Goal: Transaction & Acquisition: Purchase product/service

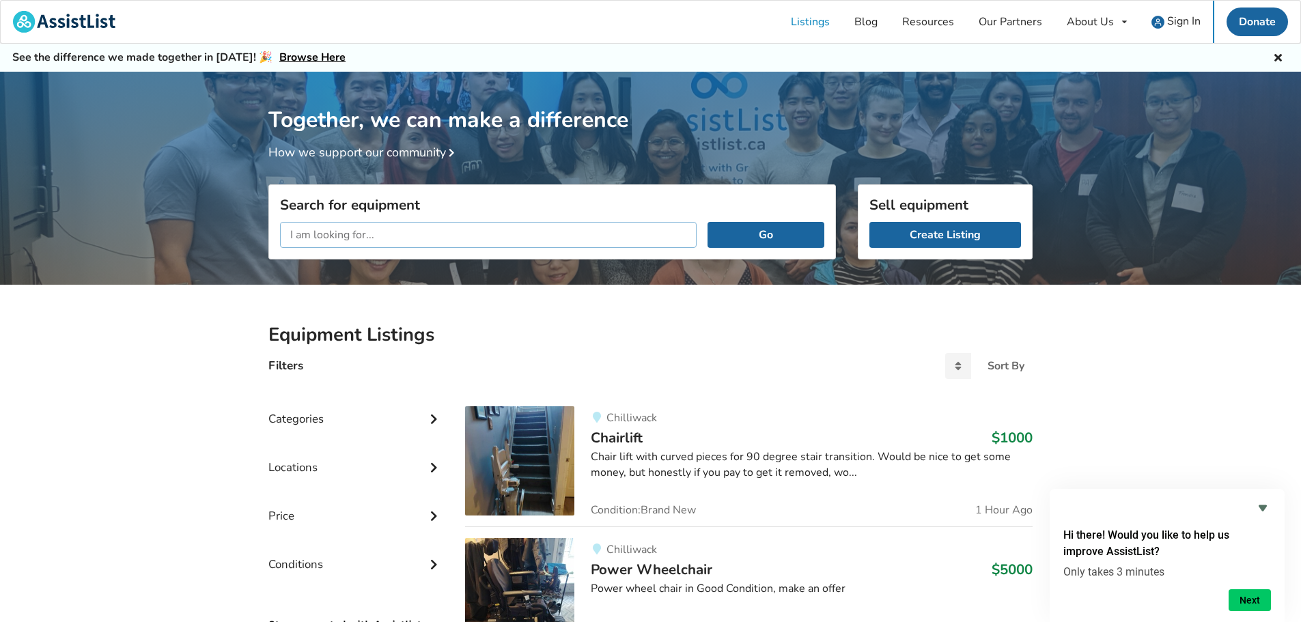
click at [518, 238] on input "text" at bounding box center [488, 235] width 417 height 26
click at [708, 222] on button "Go" at bounding box center [766, 235] width 117 height 26
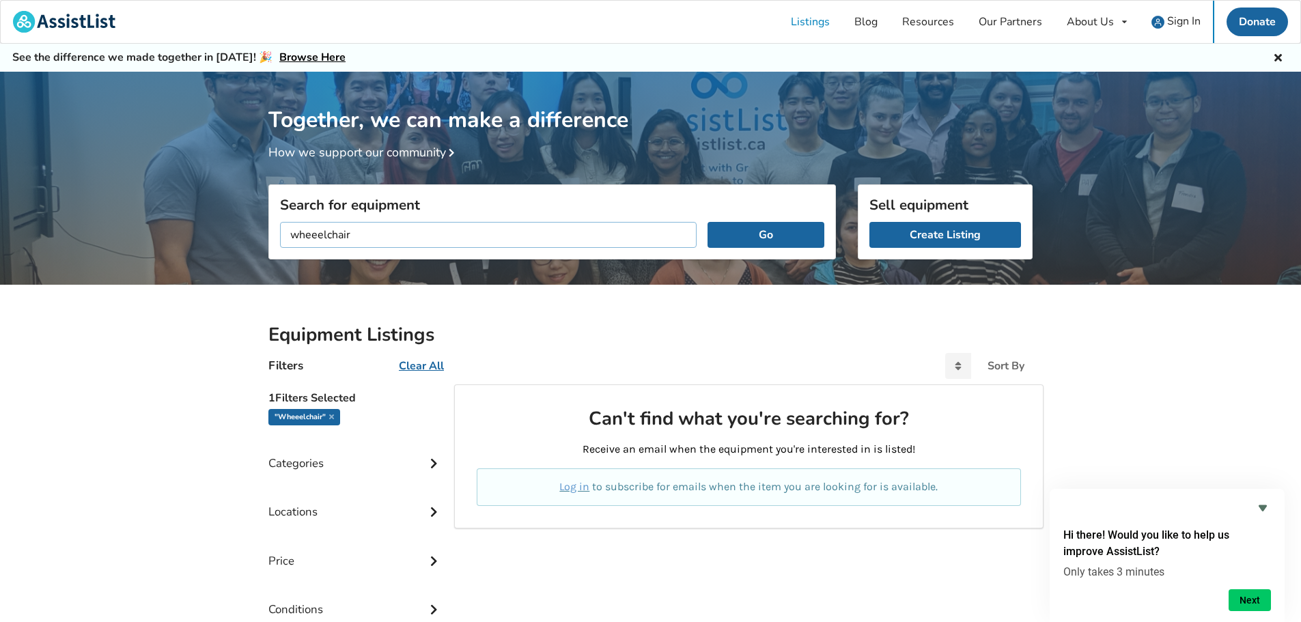
click at [318, 232] on input "wheeelchair" at bounding box center [488, 235] width 417 height 26
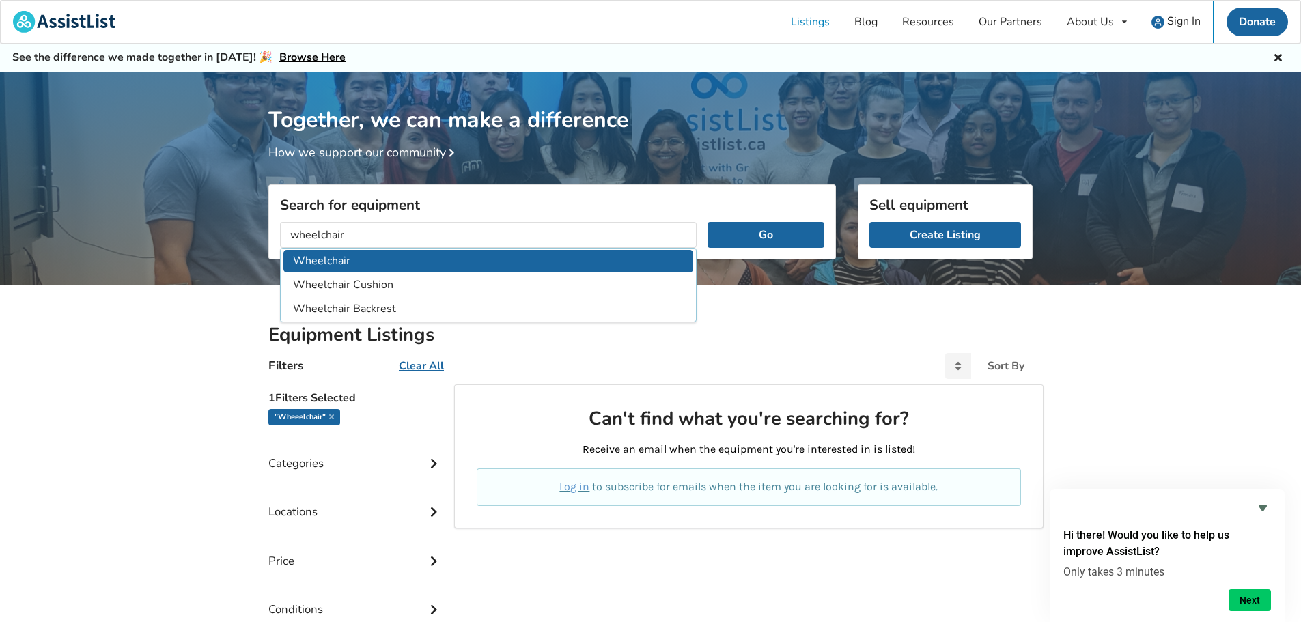
click at [402, 266] on li "Wheelchair" at bounding box center [488, 261] width 410 height 23
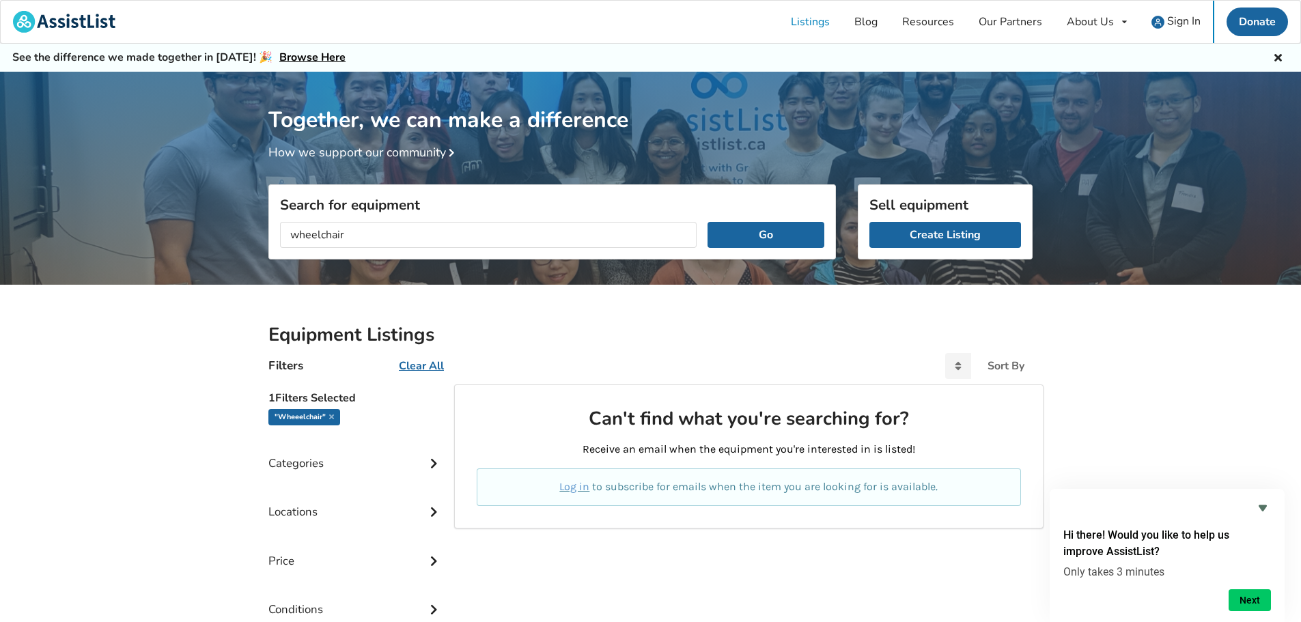
type input "Wheelchair"
click at [751, 235] on button "Go" at bounding box center [766, 235] width 117 height 26
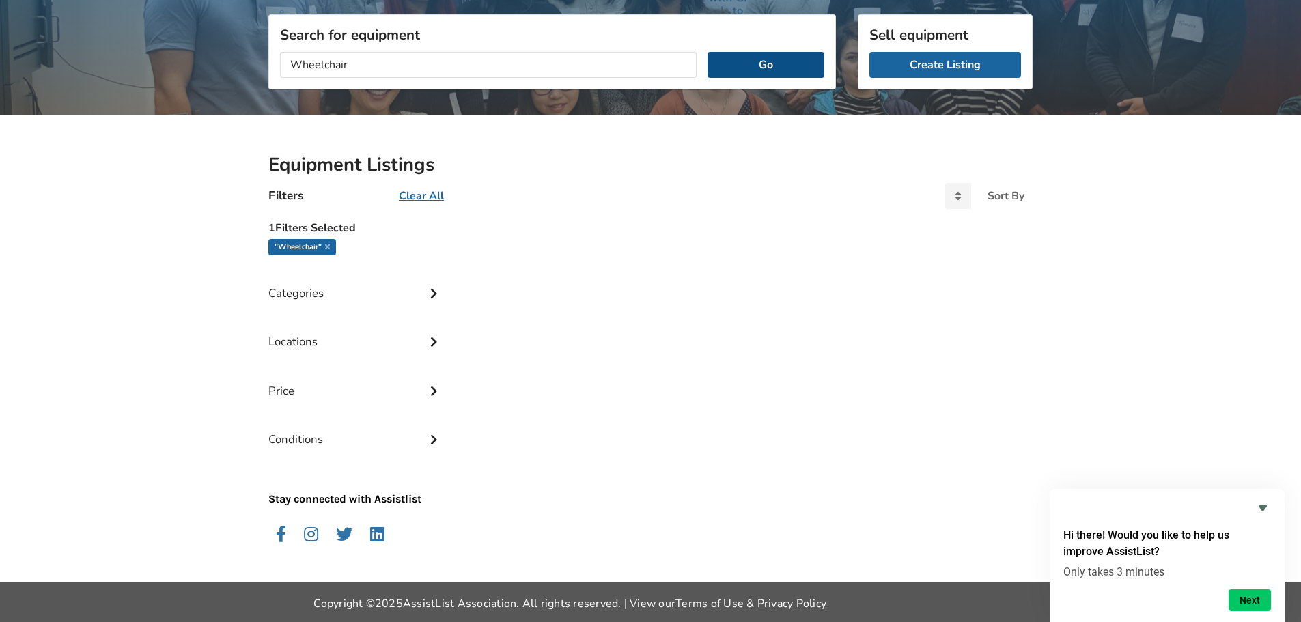
scroll to position [171, 0]
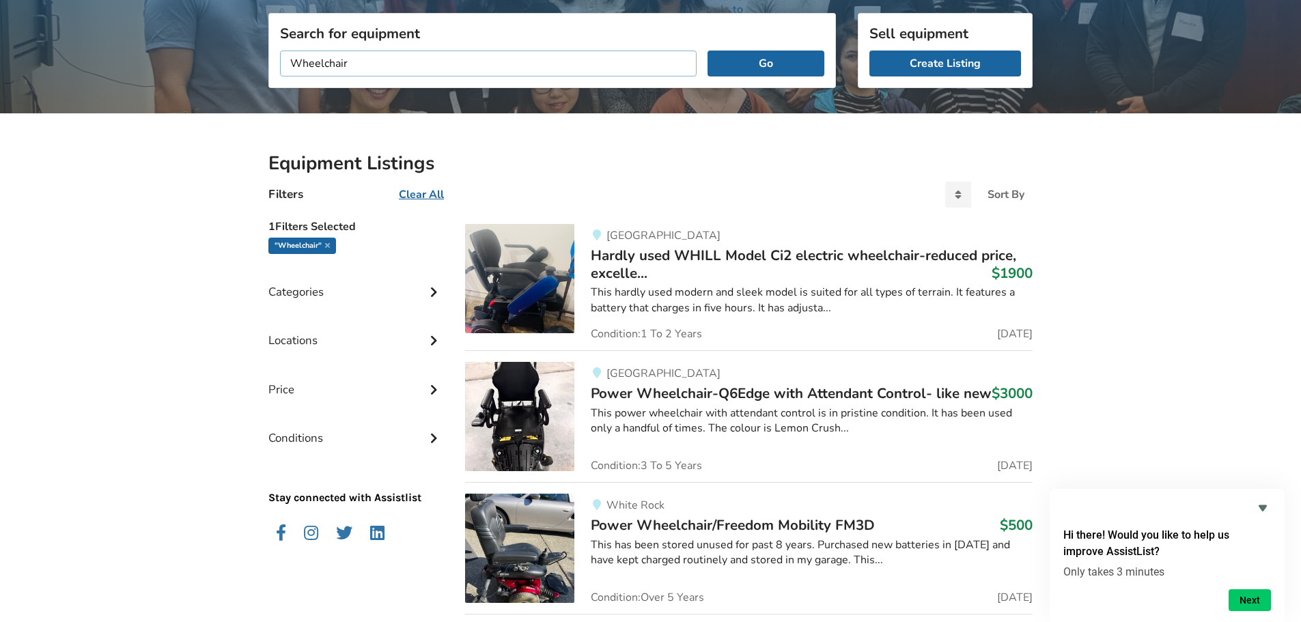
click at [363, 57] on input "Wheelchair" at bounding box center [488, 64] width 417 height 26
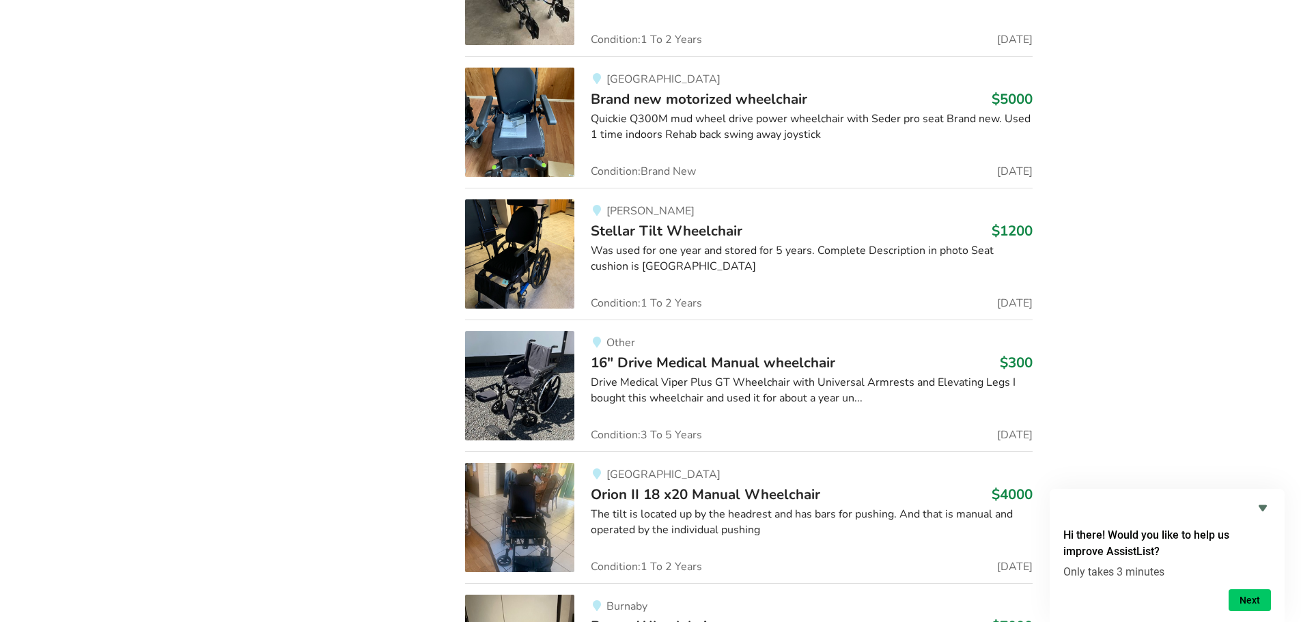
scroll to position [2357, 0]
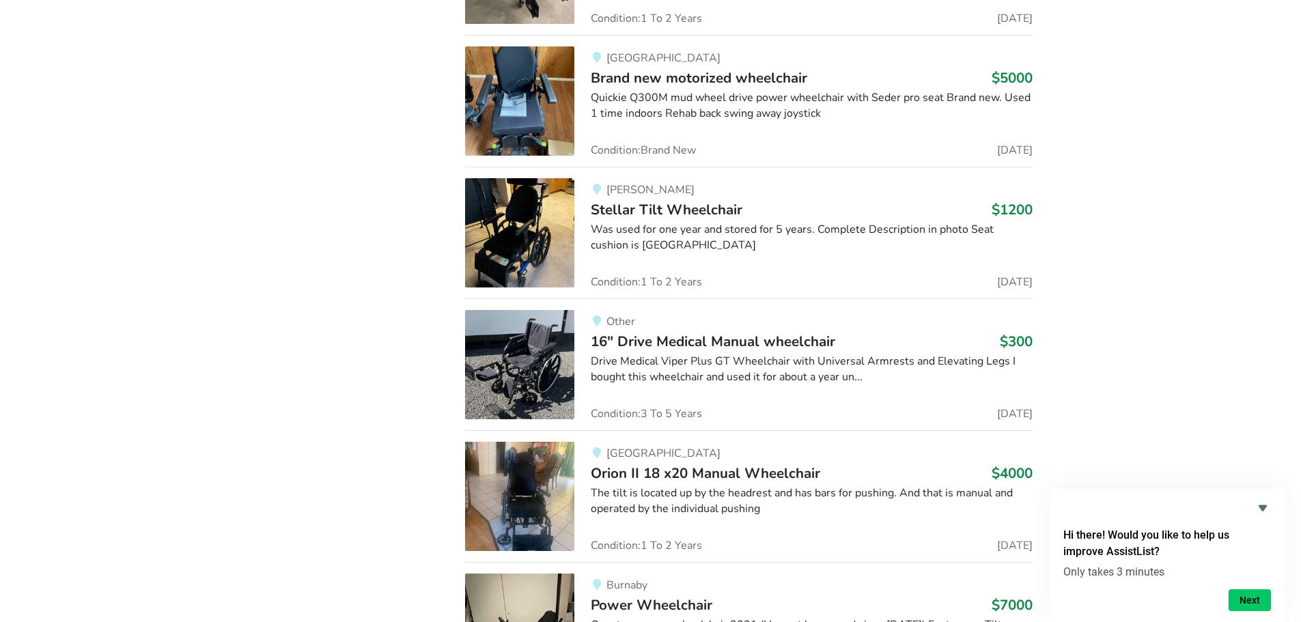
click at [557, 366] on img at bounding box center [519, 364] width 109 height 109
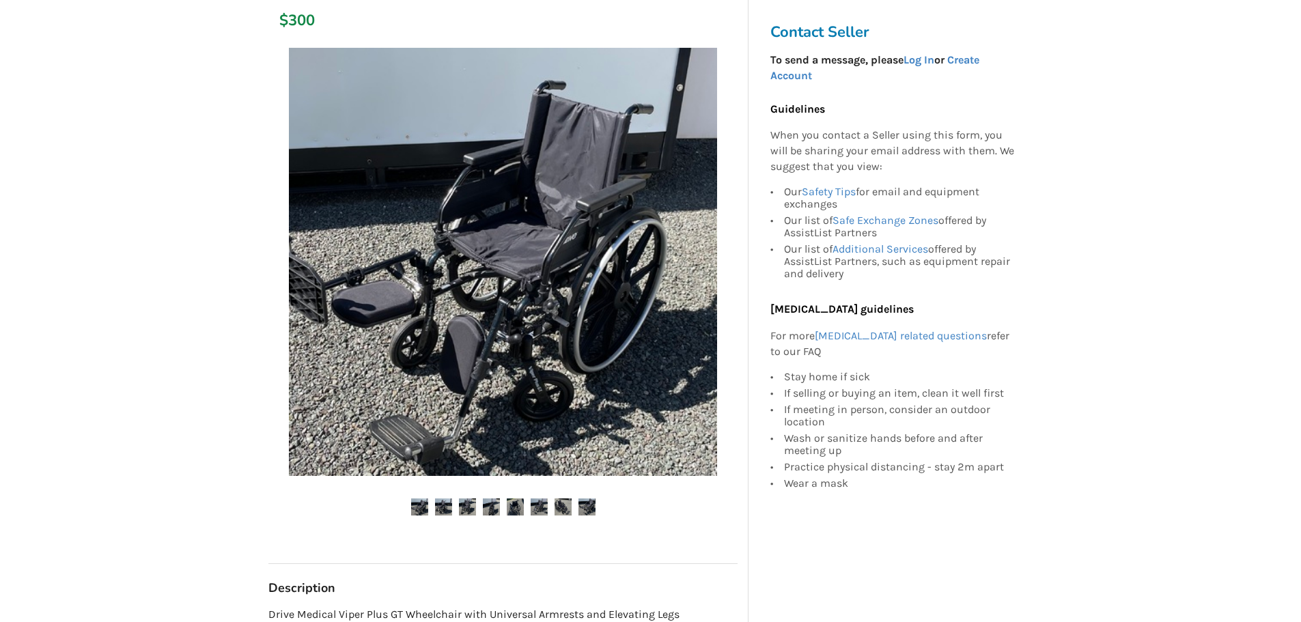
scroll to position [273, 0]
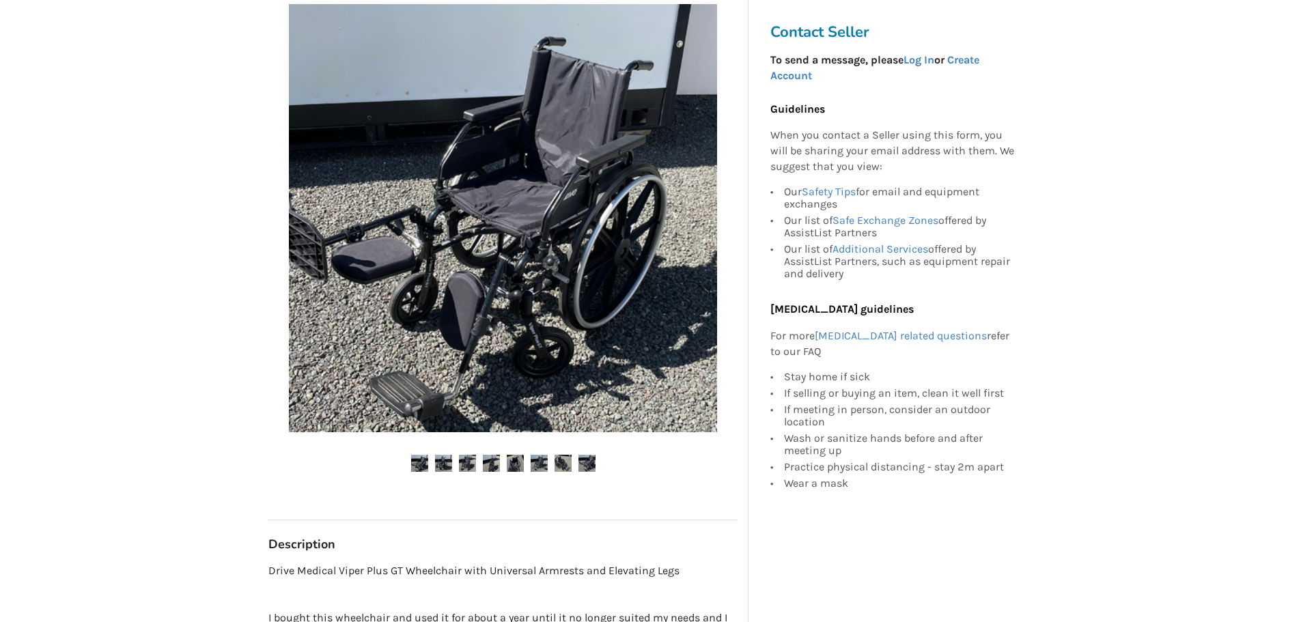
click at [441, 461] on img at bounding box center [443, 463] width 17 height 17
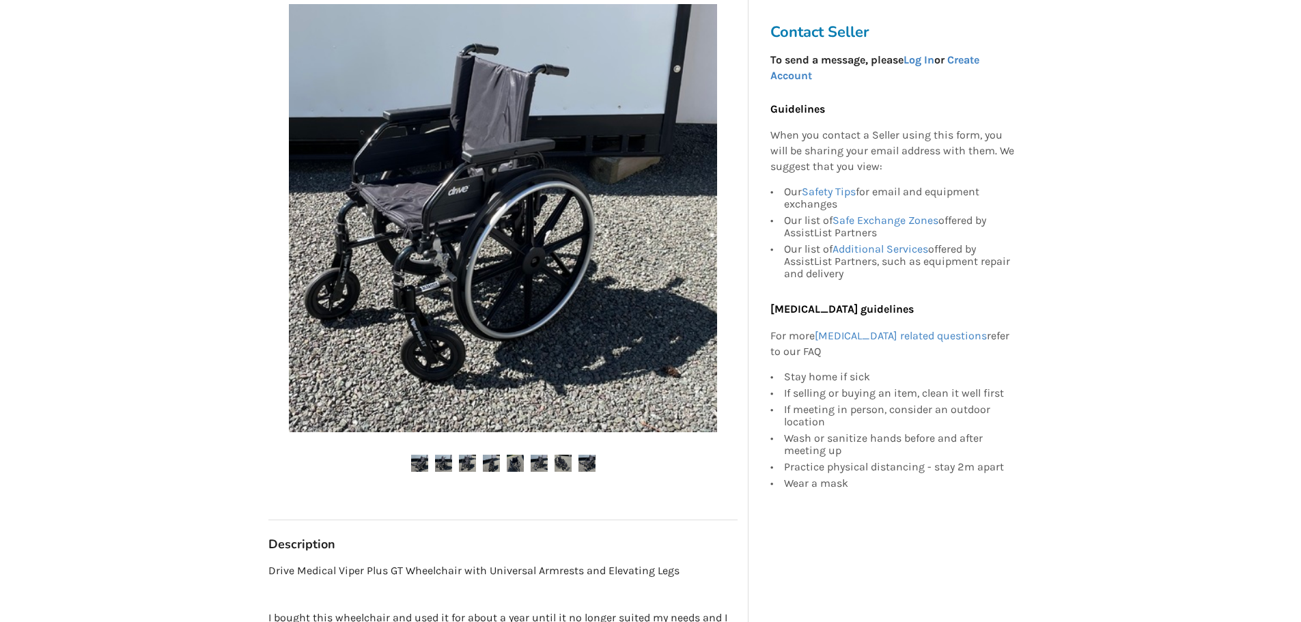
click at [459, 461] on img at bounding box center [467, 463] width 17 height 17
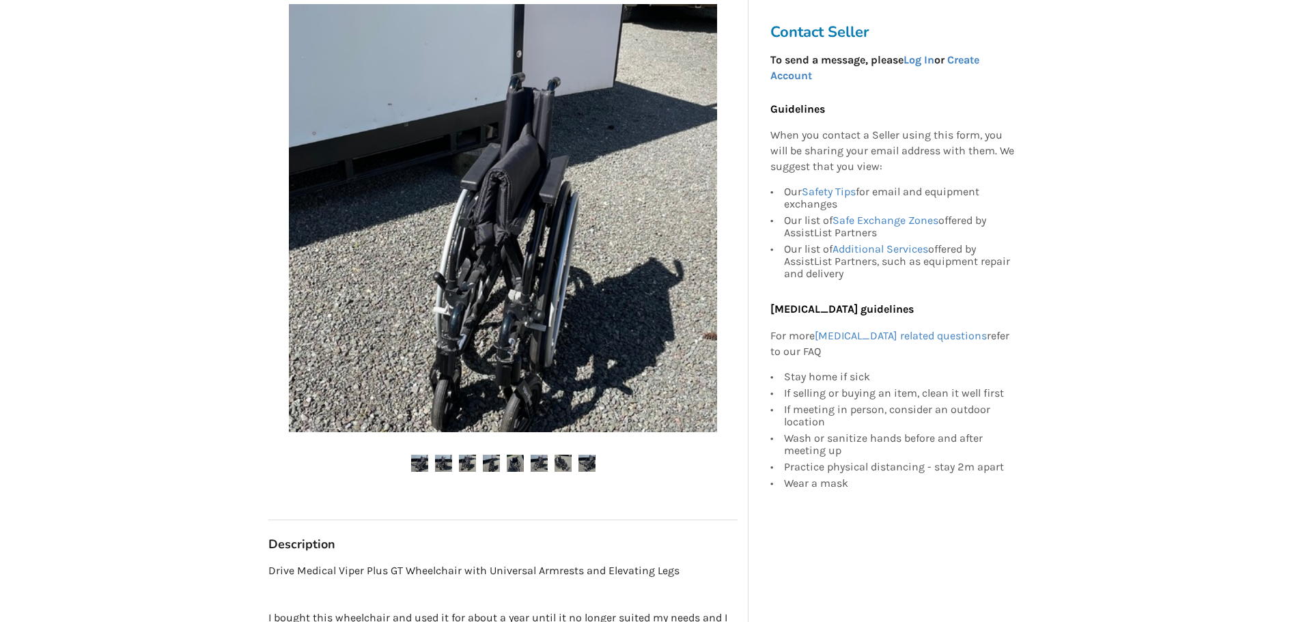
click at [486, 460] on img at bounding box center [491, 463] width 17 height 17
click at [513, 462] on img at bounding box center [515, 463] width 17 height 17
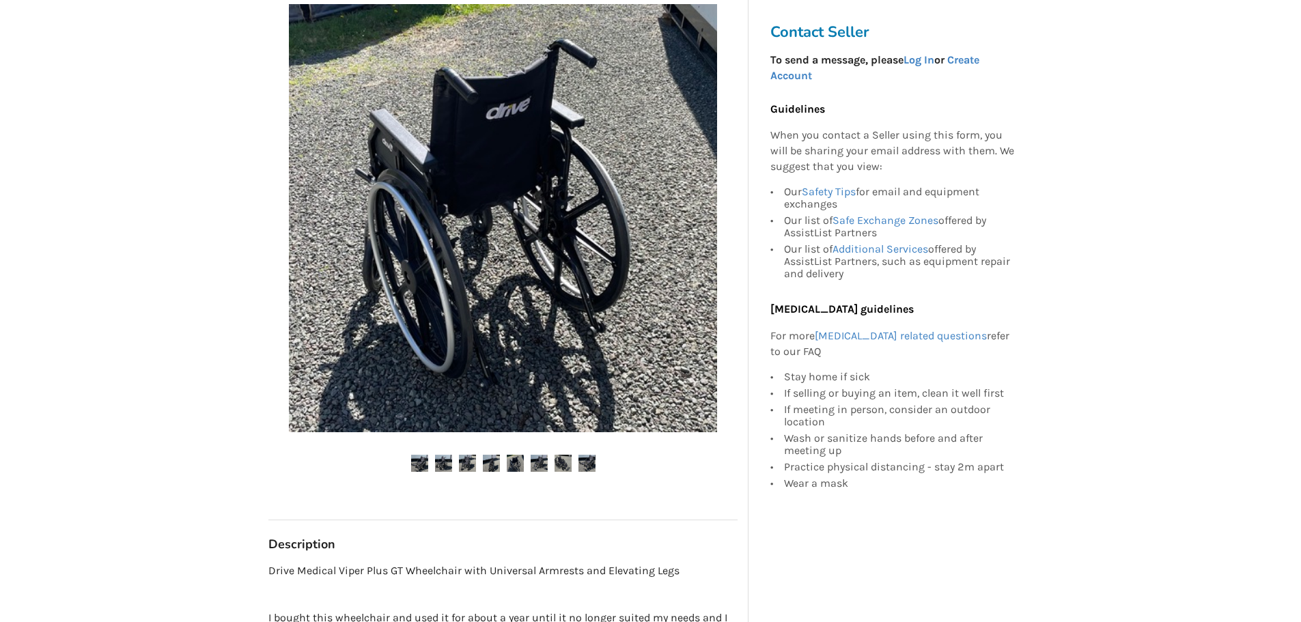
click at [555, 466] on img at bounding box center [563, 463] width 17 height 17
click at [574, 465] on ul at bounding box center [502, 464] width 469 height 18
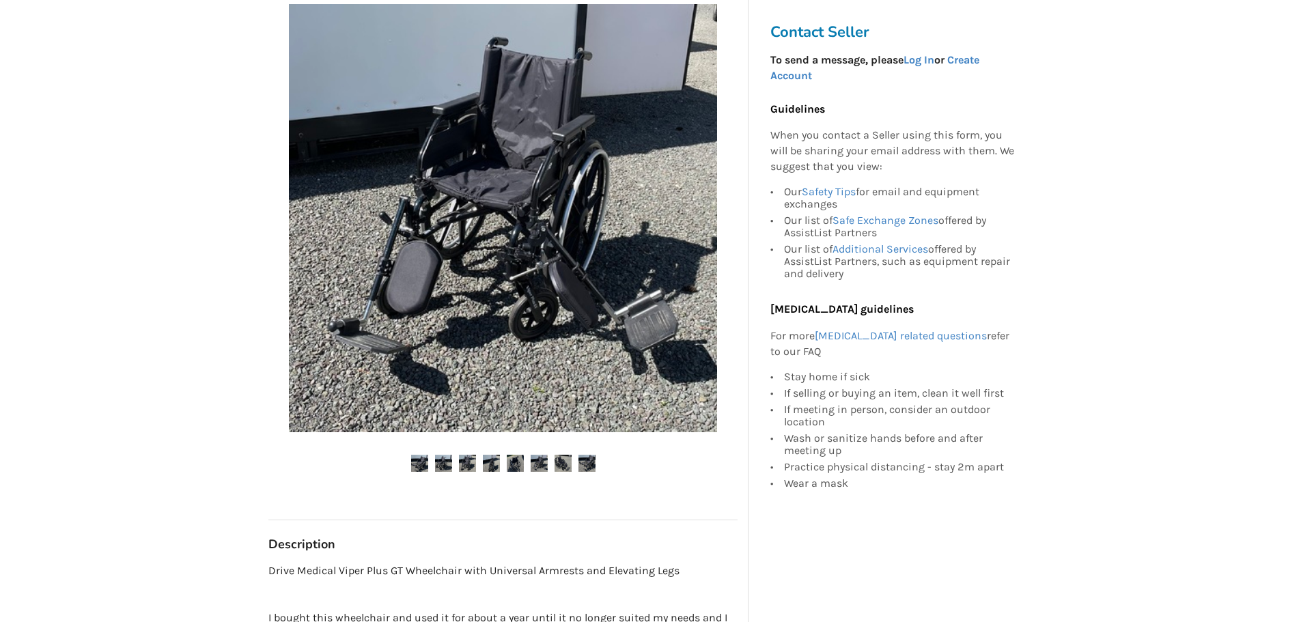
click at [589, 464] on img at bounding box center [586, 463] width 17 height 17
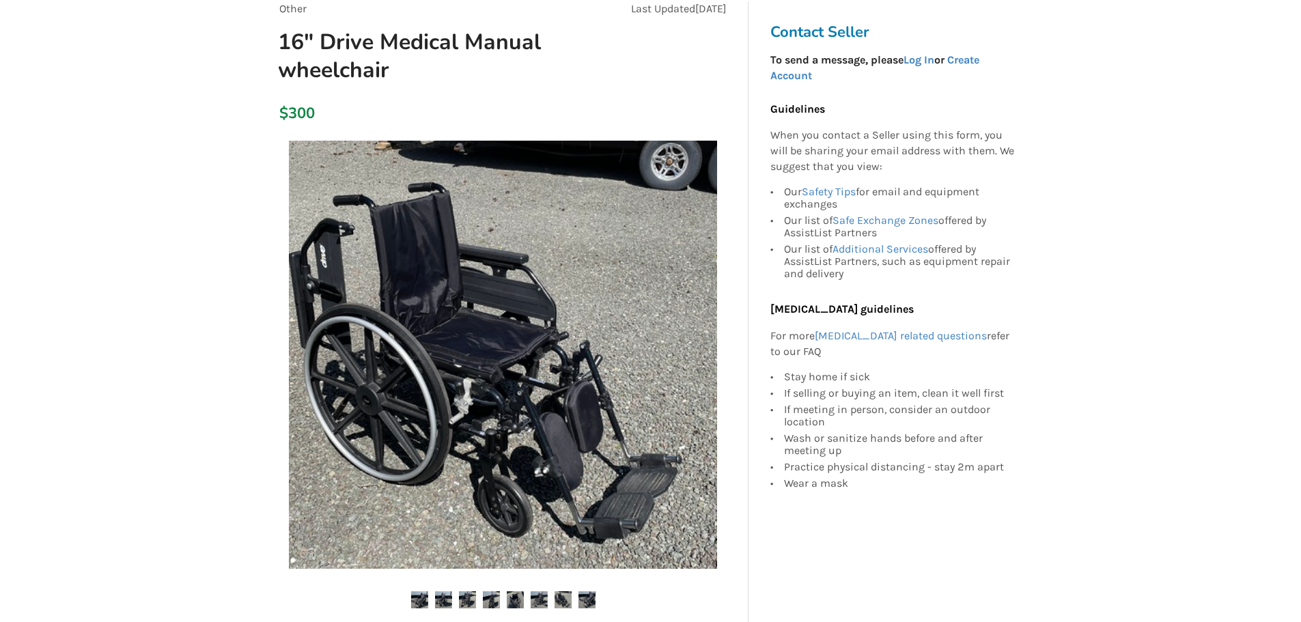
scroll to position [0, 0]
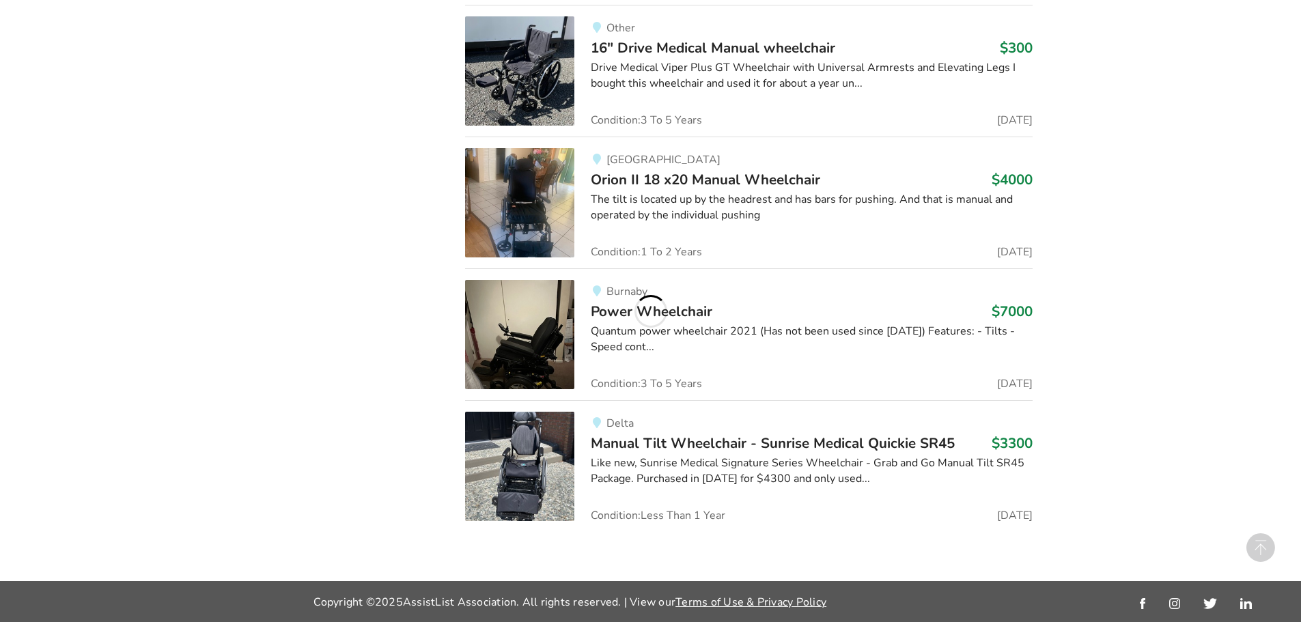
scroll to position [1333, 0]
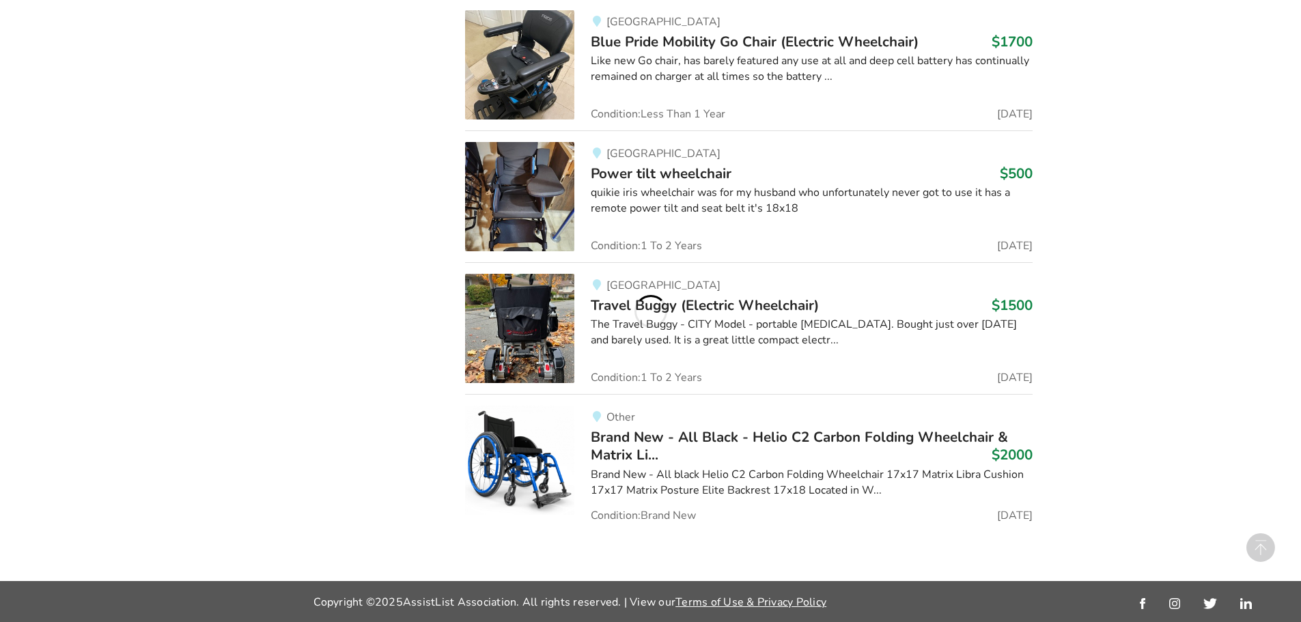
click at [544, 457] on img at bounding box center [519, 460] width 109 height 109
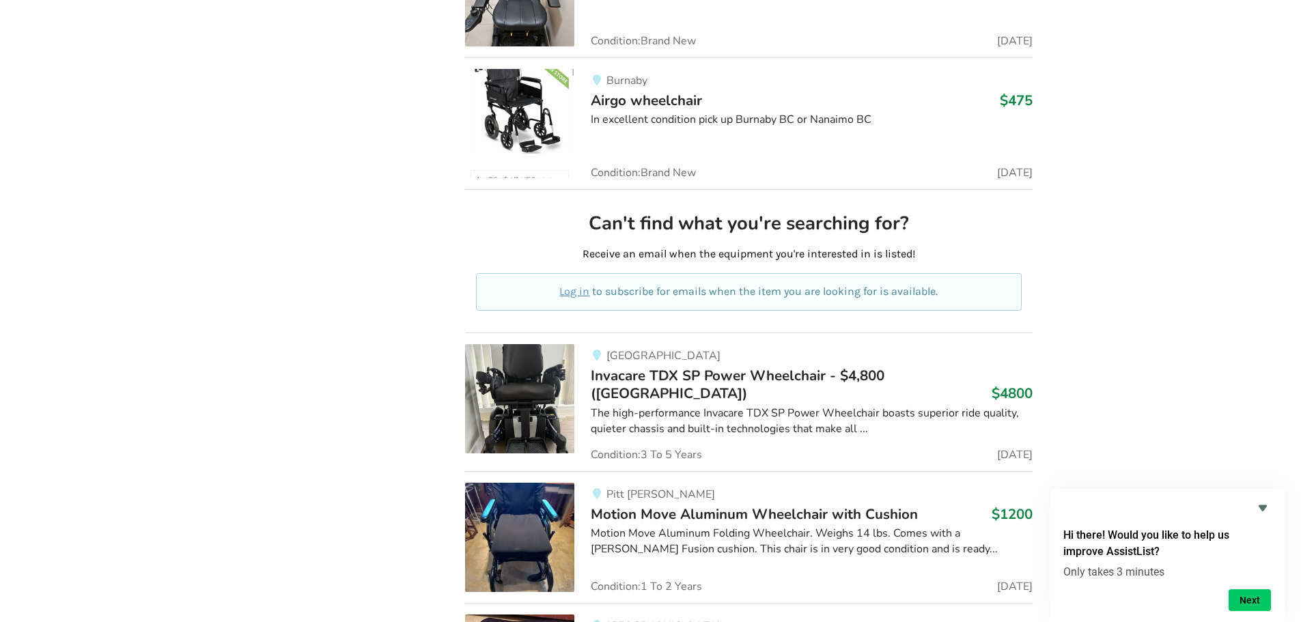
scroll to position [3539, 0]
